Goal: Transaction & Acquisition: Purchase product/service

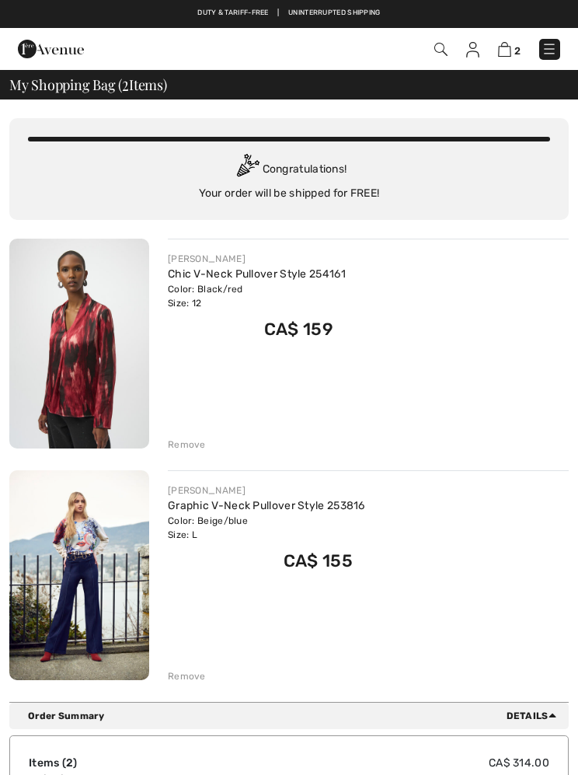
click at [85, 539] on img at bounding box center [79, 575] width 140 height 210
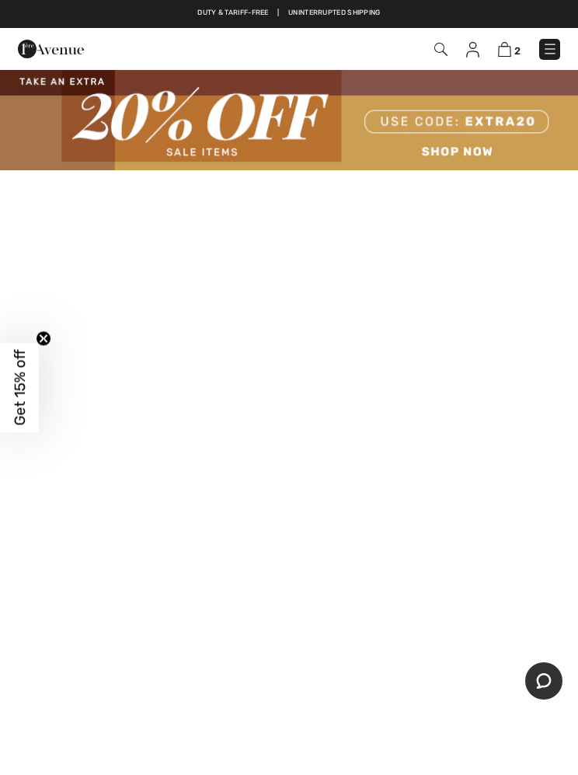
click at [454, 158] on img at bounding box center [289, 120] width 578 height 100
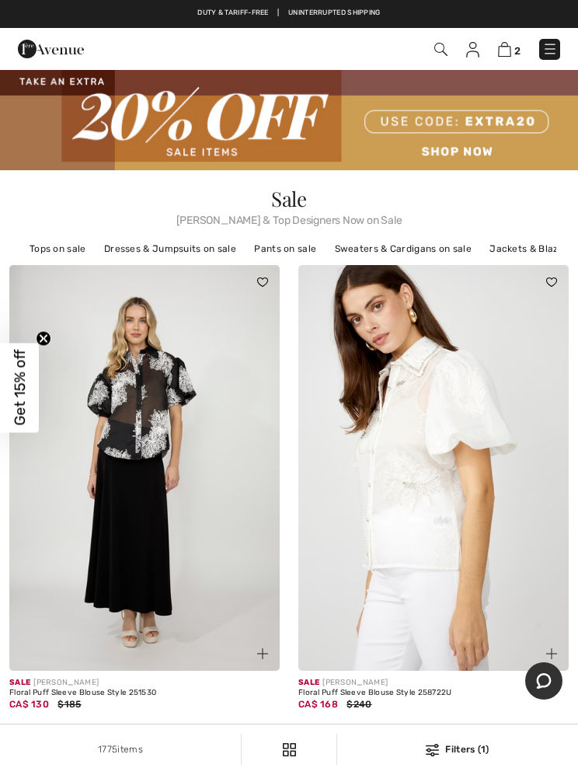
click at [59, 252] on link "Tops on sale" at bounding box center [58, 249] width 72 height 20
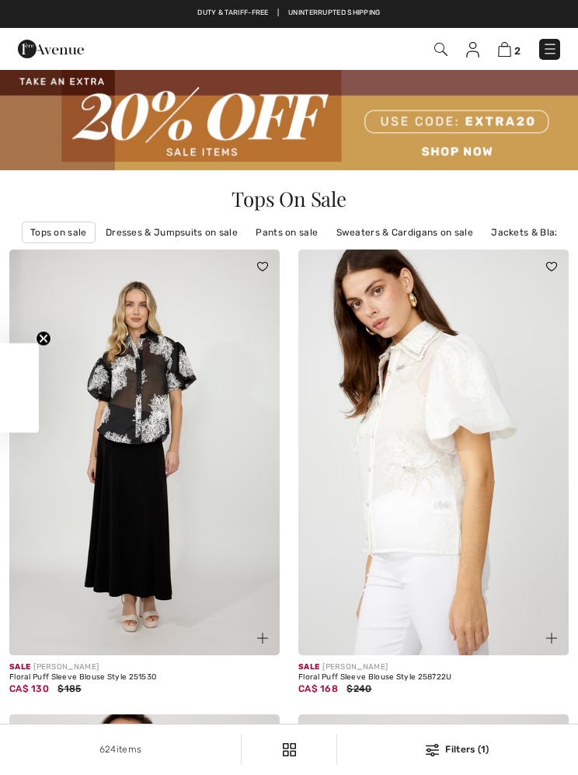
checkbox input "true"
click at [434, 48] on img at bounding box center [440, 49] width 13 height 13
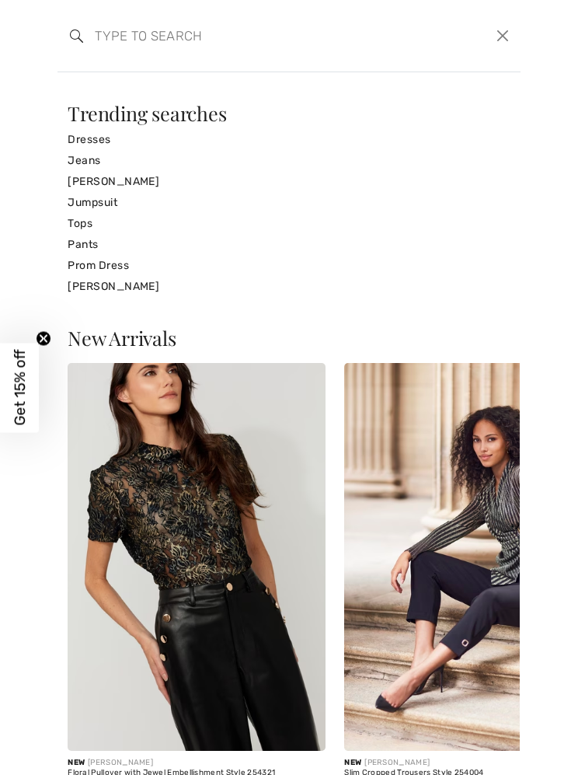
click at [117, 32] on input "search" at bounding box center [240, 35] width 315 height 47
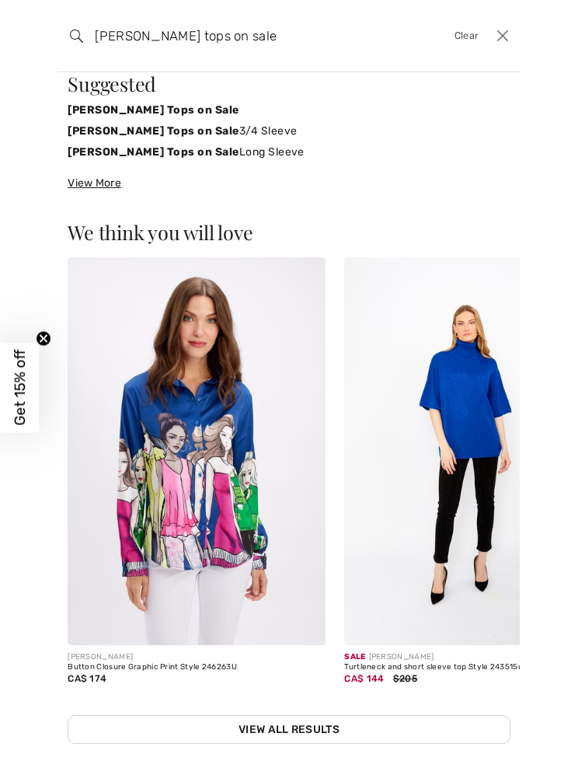
scroll to position [29, 0]
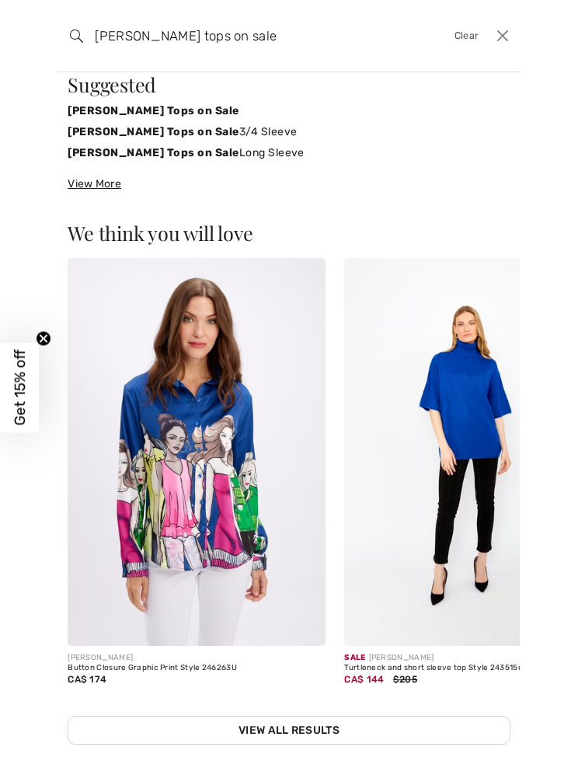
type input "Frank lyman tops on sale"
click at [296, 735] on link "View All Results" at bounding box center [289, 730] width 443 height 29
